Goal: Submit feedback/report problem: Leave review/rating

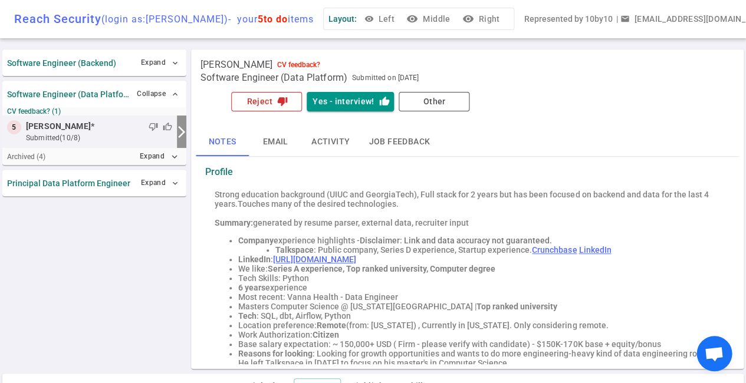
click at [263, 105] on button "Reject thumb_down" at bounding box center [266, 101] width 71 height 19
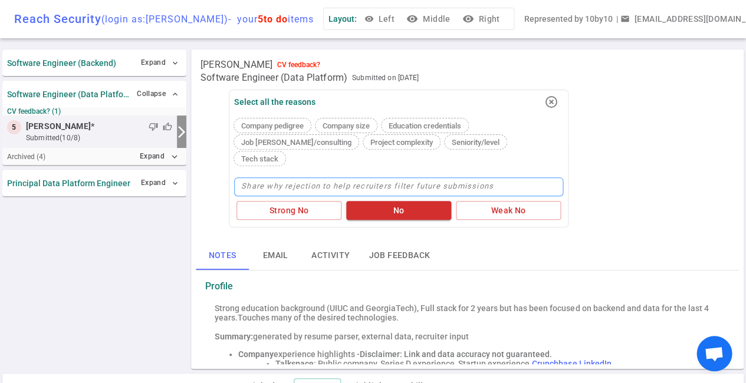
click at [261, 177] on textarea at bounding box center [398, 186] width 329 height 19
type textarea "G"
type textarea "Go"
type textarea "Goo"
type textarea "Good"
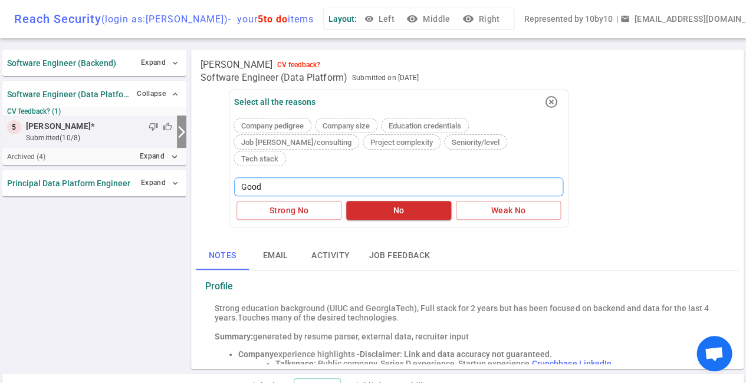
type textarea "Good"
type textarea "Good c"
type textarea "Good ca"
type textarea "Good can"
type textarea "Good cand"
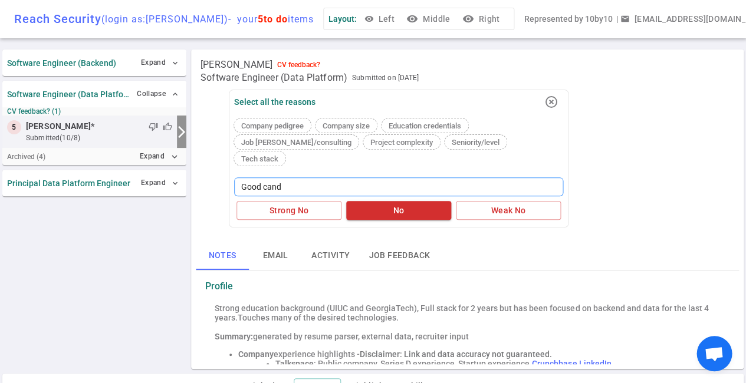
type textarea "Good [PERSON_NAME]"
type textarea "Good candio"
type textarea "Good candiod"
type textarea "Good candioda"
type textarea "Good candiodat"
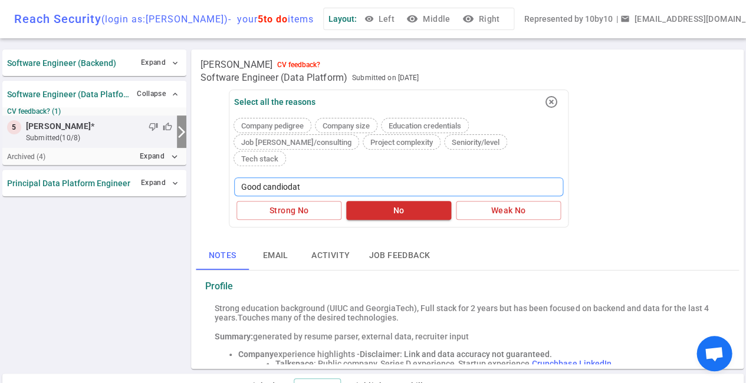
type textarea "Good candiodate"
type textarea "Good candidate"
type textarea "Good candidate i"
type textarea "Good candidate if"
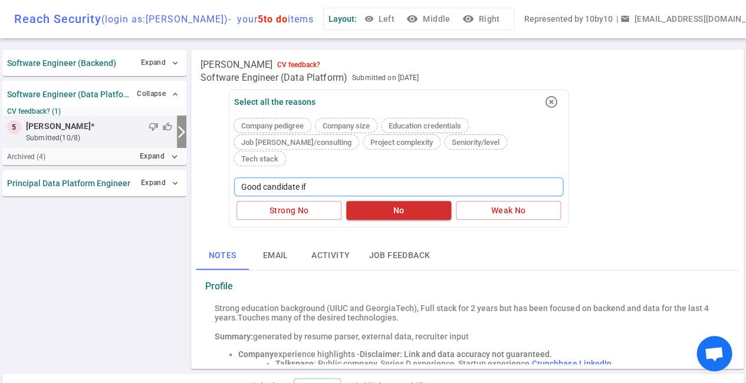
type textarea "Good candidate if w"
type textarea "Good candidate if we"
type textarea "Good candidate if we n"
type textarea "Good candidate if we ne"
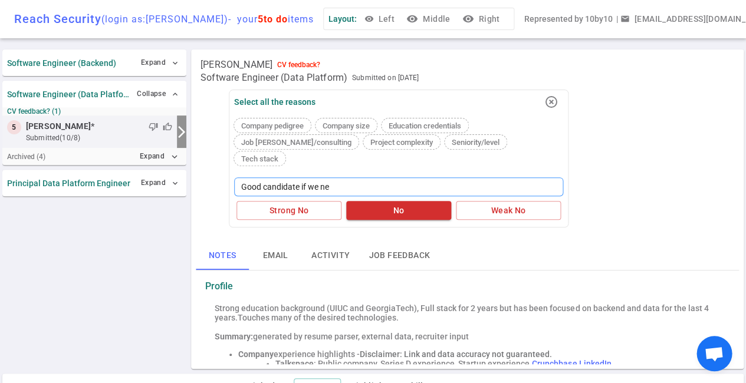
type textarea "Good candidate if we nee"
type textarea "Good candidate if we need"
type textarea "Good candidate if we need a"
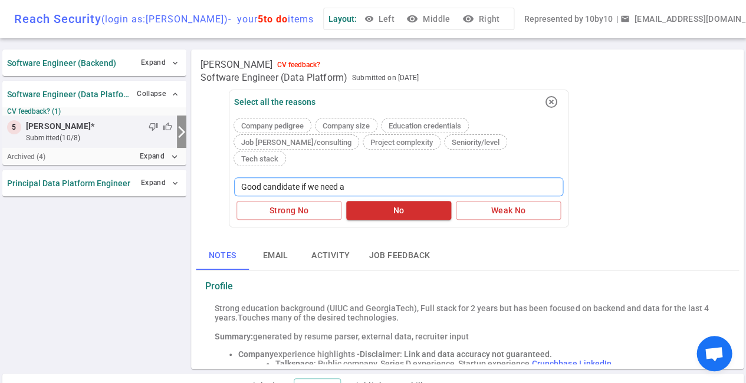
type textarea "Good candidate if we need a p"
type textarea "Good candidate if we need a pu"
type textarea "Good candidate if we need a pur"
type textarea "Good candidate if we need a pure"
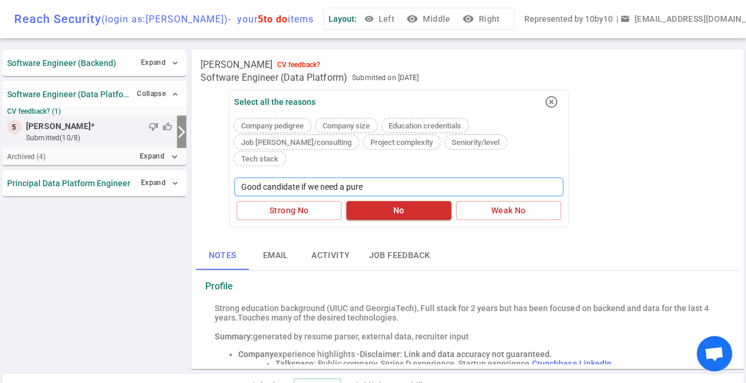
type textarea "Good candidate if we need a pure D"
type textarea "Good candidate if we need a pure Da"
type textarea "Good candidate if we need a pure Dat"
type textarea "Good candidate if we need a pure Data"
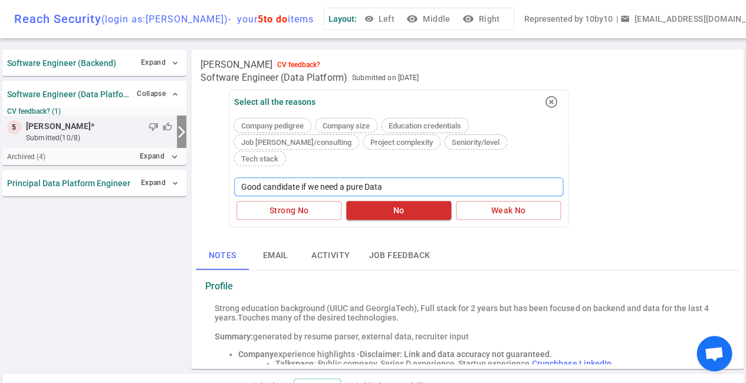
type textarea "Good candidate if we need a pure Data E"
type textarea "Good candidate if we need a pure Data En"
type textarea "Good candidate if we need a pure Data Eng"
type textarea "Good candidate if we need a pure Data Engi"
type textarea "Good candidate if we need a pure Data Engin"
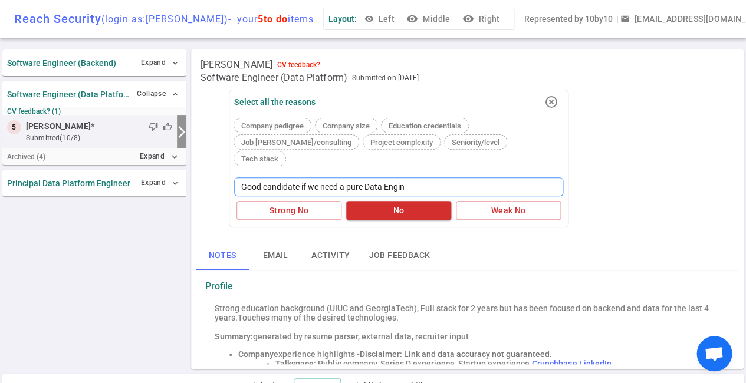
type textarea "Good candidate if we need a pure Data Engine"
type textarea "Good candidate if we need a pure Data Enginee"
type textarea "Good candidate if we need a pure Data Engineer"
type textarea "Good candidate if we need a pure Data Engineer."
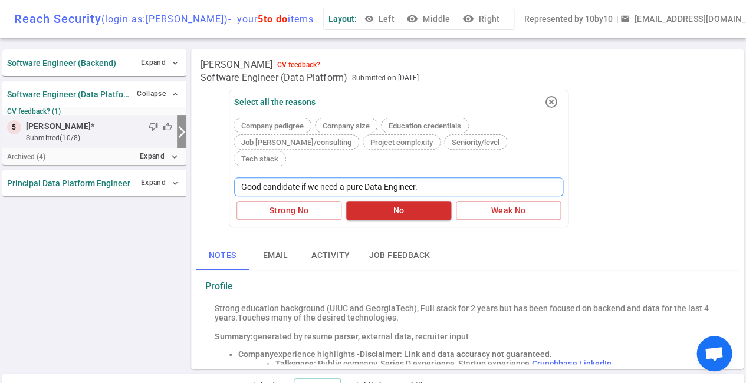
type textarea "Good candidate if we need a pure Data Engineer."
type textarea "Good candidate if we need a pure Data Engineer. T"
type textarea "Good candidate if we need a pure Data Engineer. To"
type textarea "Good candidate if we need a pure Data Engineer. Too"
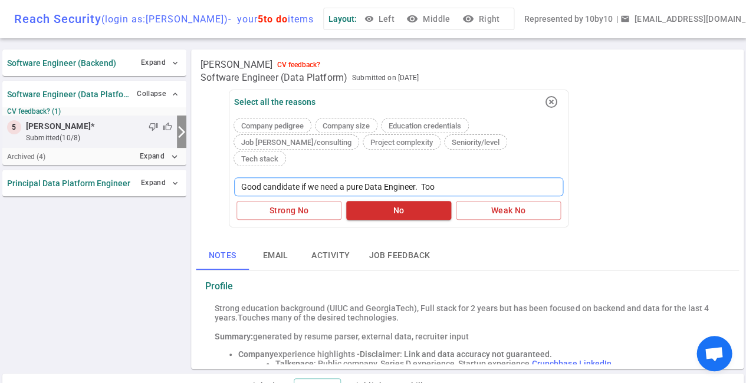
type textarea "Good candidate if we need a pure Data Engineer. Too h"
type textarea "Good candidate if we need a pure Data Engineer. Too he"
type textarea "Good candidate if we need a pure Data Engineer. Too hea"
type textarea "Good candidate if we need a pure Data Engineer. Too heav"
type textarea "Good candidate if we need a pure Data Engineer. Too heavy"
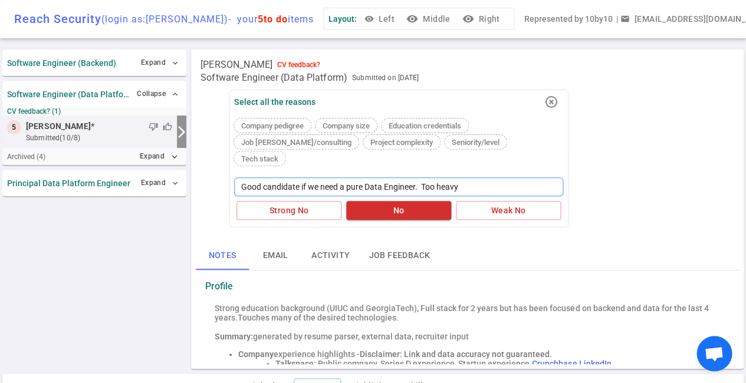
type textarea "Good candidate if we need a pure Data Engineer. Too heavy"
type textarea "Good candidate if we need a pure Data Engineer. Too heavy o"
type textarea "Good candidate if we need a pure Data Engineer. Too heavy on"
type textarea "Good candidate if we need a pure Data Engineer. Too heavy on t"
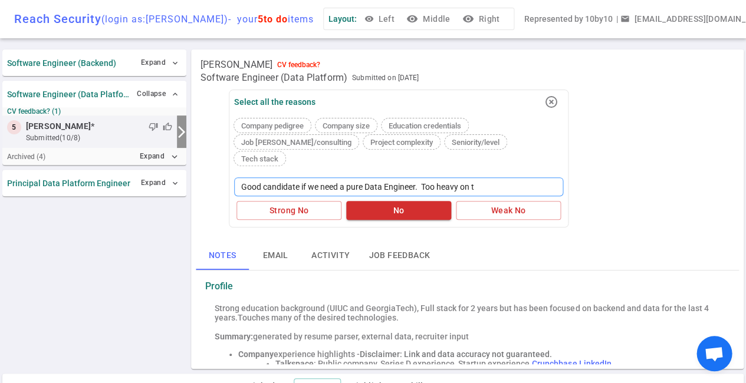
type textarea "Good candidate if we need a pure Data Engineer. Too heavy on th"
type textarea "Good candidate if we need a pure Data Engineer. Too heavy on the"
type textarea "Good candidate if we need a pure Data Engineer. Too heavy on the D"
type textarea "Good candidate if we need a pure Data Engineer. Too heavy on the DE"
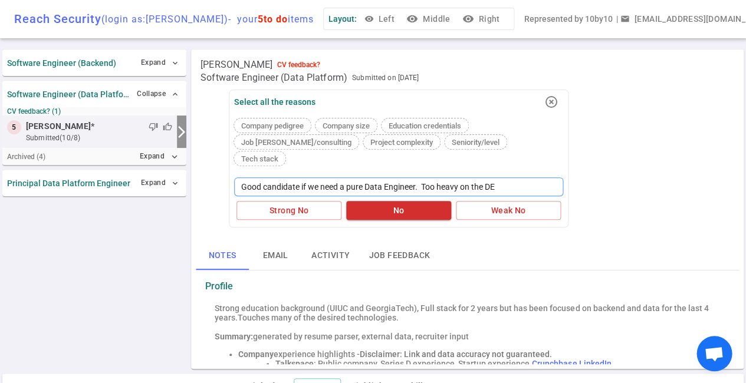
type textarea "Good candidate if we need a pure Data Engineer. Too heavy on the DE"
type textarea "Good candidate if we need a pure Data Engineer. Too heavy on the DE /"
type textarea "Good candidate if we need a pure Data Engineer. Too heavy on the DE / S"
type textarea "Good candidate if we need a pure Data Engineer. Too heavy on the DE /"
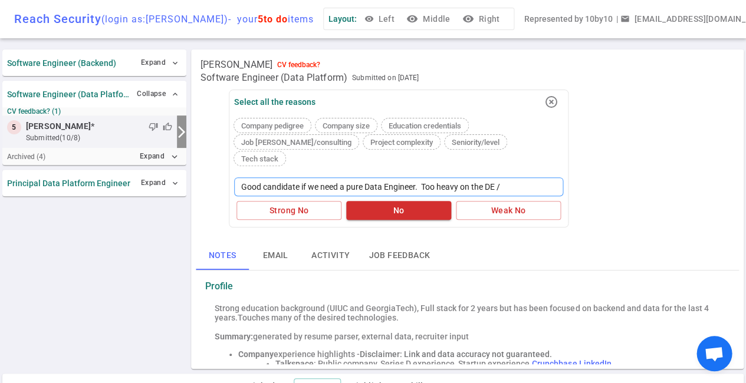
type textarea "Good candidate if we need a pure Data Engineer. Too heavy on the DE / D"
type textarea "Good candidate if we need a pure Data Engineer. Too heavy on the DE / DS"
type textarea "Good candidate if we need a pure Data Engineer. Too heavy on the DE / DS s"
type textarea "Good candidate if we need a pure Data Engineer. Too heavy on the DE / DS si"
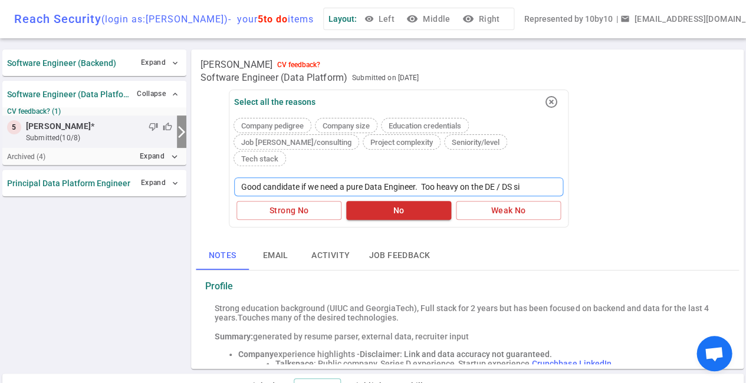
type textarea "Good candidate if we need a pure Data Engineer. Too heavy on the DE / DS sid"
type textarea "Good candidate if we need a pure Data Engineer. Too heavy on the DE / DS side"
type textarea "Good candidate if we need a pure Data Engineer. Too heavy on the DE / DS side."
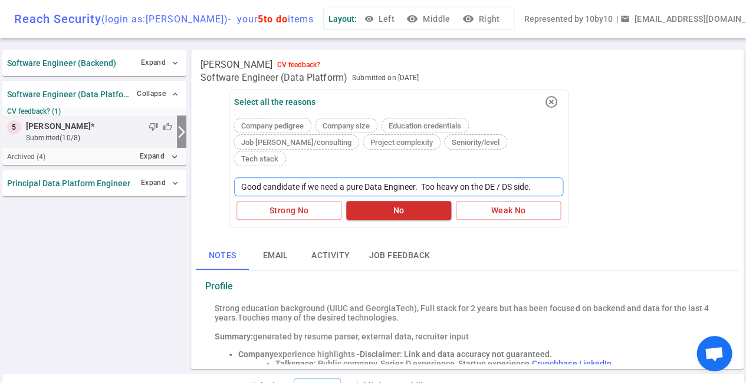
type textarea "Good candidate if we need a pure Data Engineer. Too heavy on the DE / DS side. W"
type textarea "Good candidate if we need a pure Data Engineer. Too heavy on the DE / DS side. …"
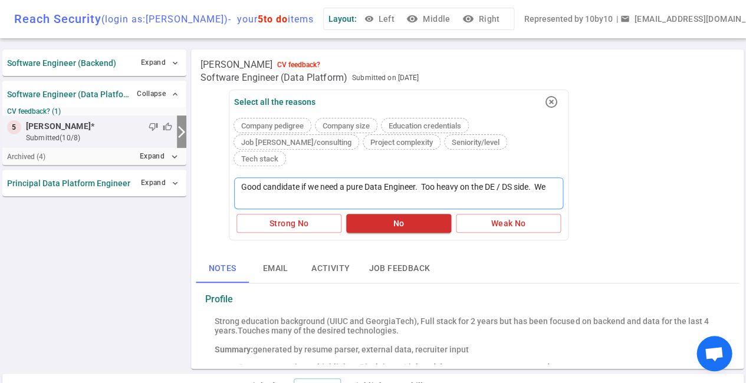
type textarea "Good candidate if we need a pure Data Engineer. Too heavy on the DE / DS side. …"
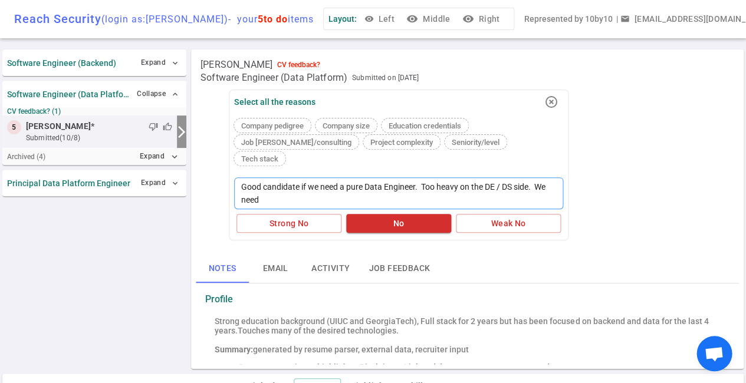
type textarea "Good candidate if we need a pure Data Engineer. Too heavy on the DE / DS side. …"
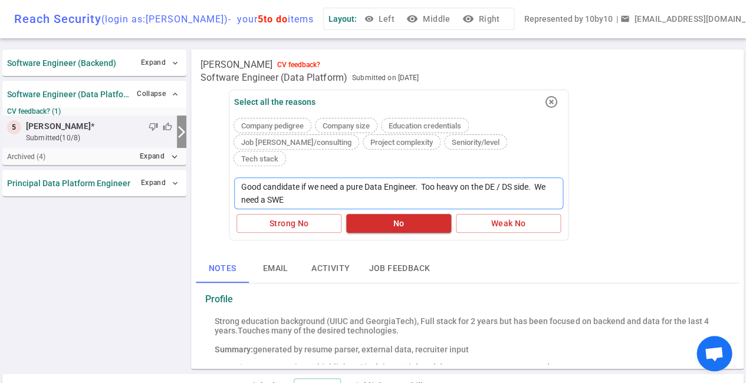
type textarea "Good candidate if we need a pure Data Engineer. Too heavy on the DE / DS side. …"
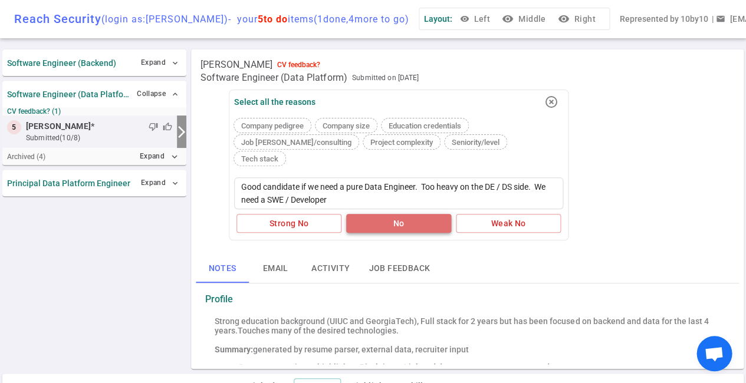
click at [401, 214] on button "No" at bounding box center [398, 223] width 105 height 19
